Goal: Navigation & Orientation: Go to known website

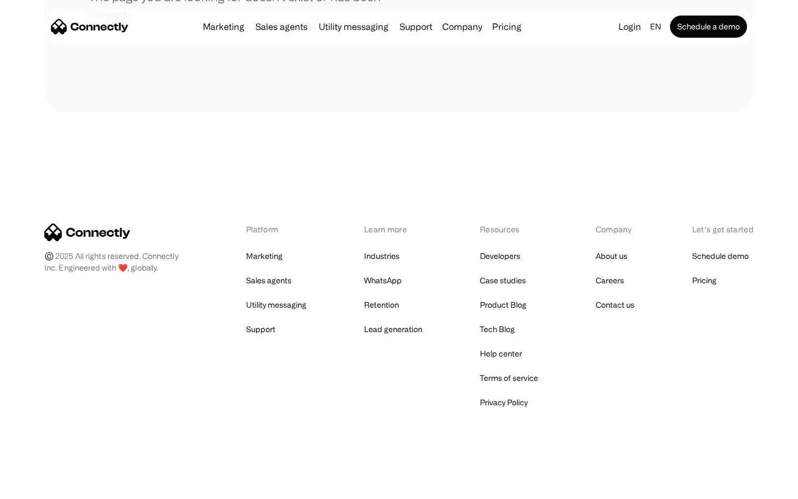
scroll to position [202, 0]
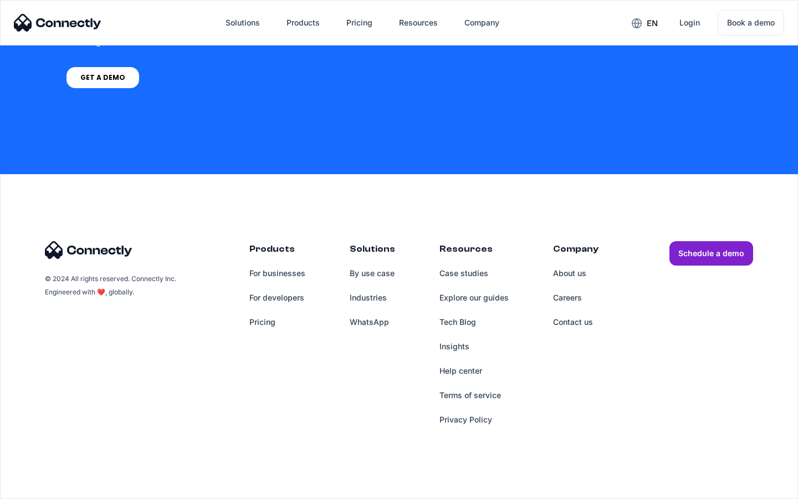
scroll to position [840, 0]
